Goal: Find contact information: Find contact information

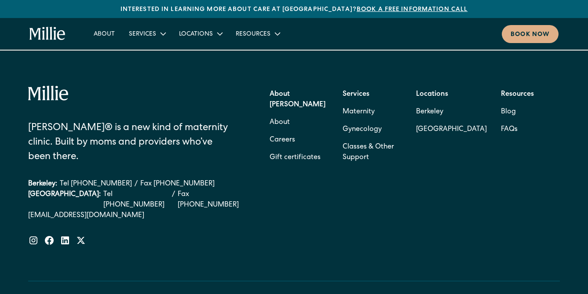
scroll to position [3578, 0]
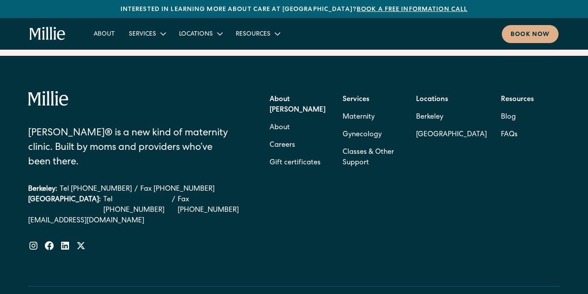
drag, startPoint x: 139, startPoint y: 154, endPoint x: 147, endPoint y: 154, distance: 7.5
drag, startPoint x: 192, startPoint y: 156, endPoint x: 141, endPoint y: 151, distance: 50.8
click at [141, 184] on div "Berkeley: Tel [PHONE_NUMBER] / Fax [PHONE_NUMBER]" at bounding box center [137, 189] width 218 height 11
copy link "[PHONE_NUMBER]"
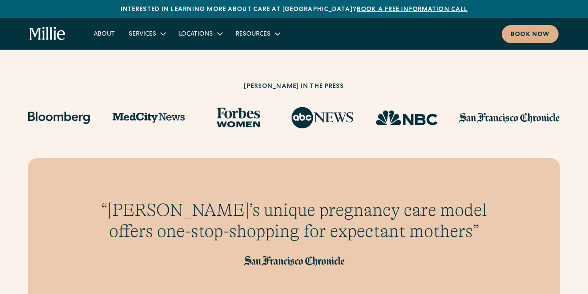
scroll to position [2280, 0]
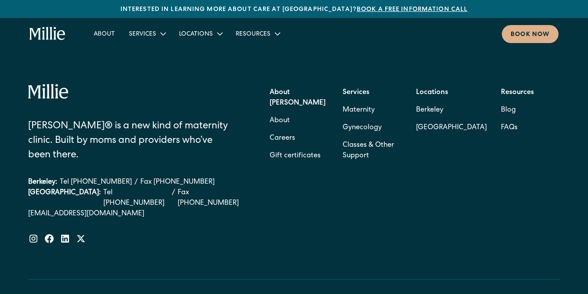
scroll to position [3634, 0]
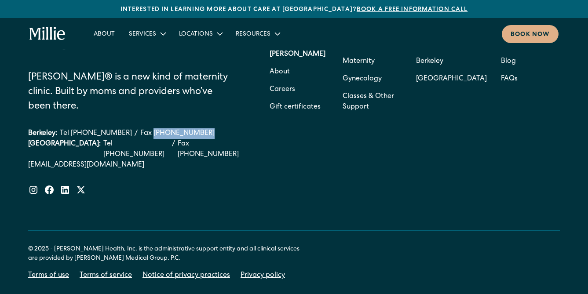
drag, startPoint x: 190, startPoint y: 97, endPoint x: 140, endPoint y: 96, distance: 49.3
click at [140, 129] on div "Berkeley: Tel [PHONE_NUMBER] / Fax [PHONE_NUMBER]" at bounding box center [137, 134] width 218 height 11
copy link "[PHONE_NUMBER]"
